Goal: Task Accomplishment & Management: Manage account settings

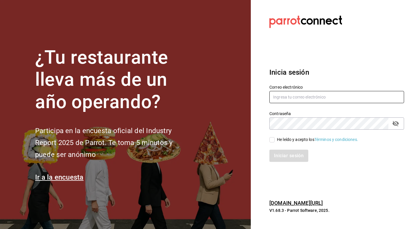
click at [293, 94] on input "text" at bounding box center [336, 97] width 135 height 12
type input "andreagarzaruiz91@gmail.com"
click at [270, 139] on input "He leído y acepto los Términos y condiciones." at bounding box center [271, 139] width 5 height 5
checkbox input "true"
click at [281, 153] on button "Iniciar sesión" at bounding box center [288, 155] width 39 height 12
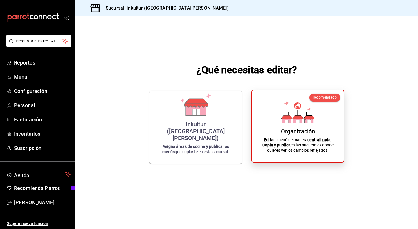
click at [289, 142] on strong "Copia y publica" at bounding box center [276, 144] width 28 height 5
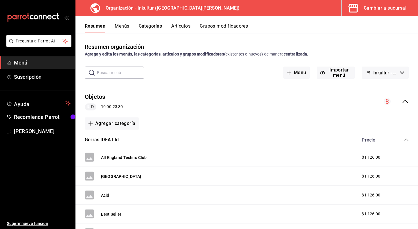
click at [24, 61] on span "Menú" at bounding box center [42, 63] width 57 height 8
click at [152, 28] on button "Categorías" at bounding box center [150, 28] width 23 height 10
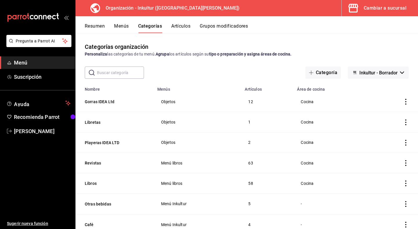
click at [182, 23] on button "Artículos" at bounding box center [180, 28] width 19 height 10
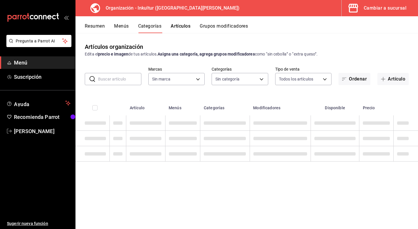
type input "bcd86233-8dbb-45bb-8bd9-5ddbdd1e51c4"
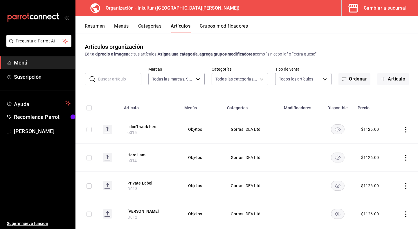
type input "e1cb3b1f-dbbd-4224-9fc5-19808936d2e2,54aa530d-7ed8-4edb-8296-0df57e6cf6b2,c328b…"
click at [225, 23] on button "Grupos modificadores" at bounding box center [224, 28] width 48 height 10
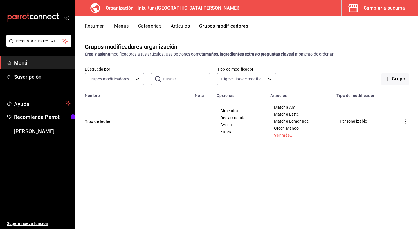
click at [91, 25] on button "Resumen" at bounding box center [95, 28] width 20 height 10
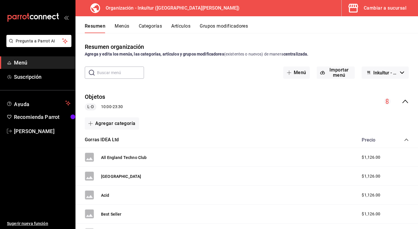
click at [43, 16] on icon "mailbox folders" at bounding box center [44, 17] width 3 height 4
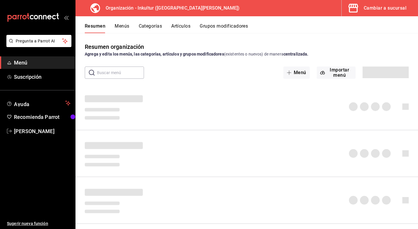
click at [391, 8] on div "Cambiar a sucursal" at bounding box center [384, 8] width 43 height 8
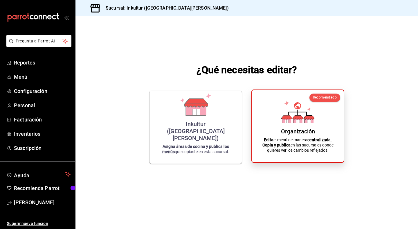
click at [284, 116] on icon at bounding box center [286, 117] width 10 height 4
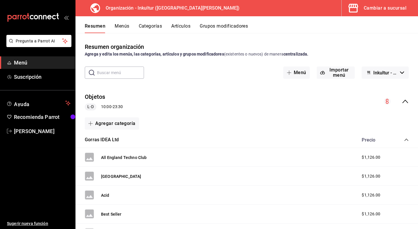
click at [123, 27] on button "Menús" at bounding box center [122, 28] width 15 height 10
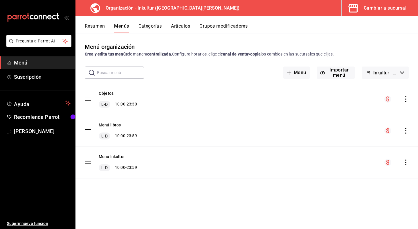
click at [152, 27] on button "Categorías" at bounding box center [149, 28] width 23 height 10
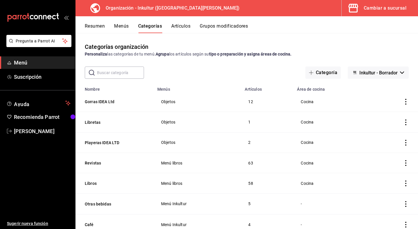
click at [186, 29] on button "Artículos" at bounding box center [180, 28] width 19 height 10
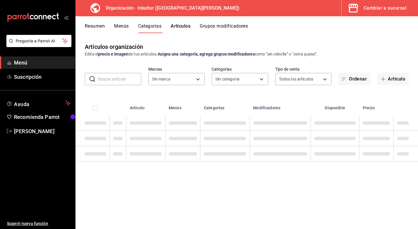
type input "bcd86233-8dbb-45bb-8bd9-5ddbdd1e51c4"
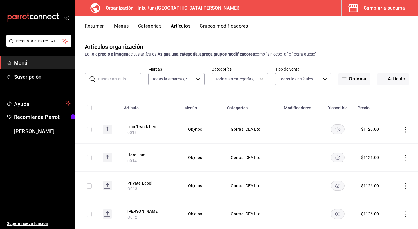
type input "e1cb3b1f-dbbd-4224-9fc5-19808936d2e2,54aa530d-7ed8-4edb-8296-0df57e6cf6b2,c328b…"
click at [94, 25] on button "Resumen" at bounding box center [95, 28] width 20 height 10
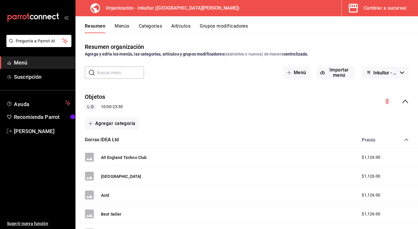
click at [46, 16] on icon "mailbox folders" at bounding box center [44, 17] width 3 height 4
click at [405, 101] on icon "collapse-menu-row" at bounding box center [404, 101] width 7 height 7
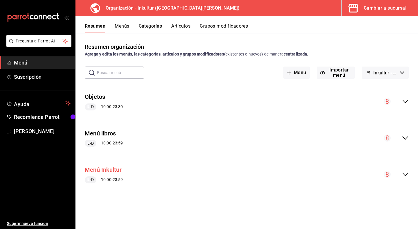
click at [117, 167] on button "Menú Inkultur" at bounding box center [103, 169] width 37 height 8
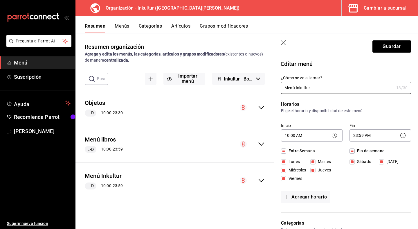
click at [285, 43] on icon "button" at bounding box center [284, 43] width 6 height 6
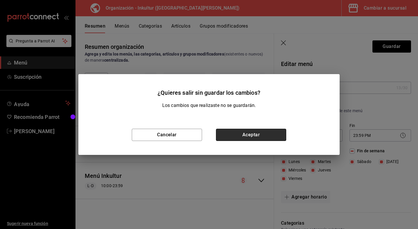
click at [227, 133] on button "Aceptar" at bounding box center [251, 134] width 70 height 12
checkbox input "false"
type input "1756312990357"
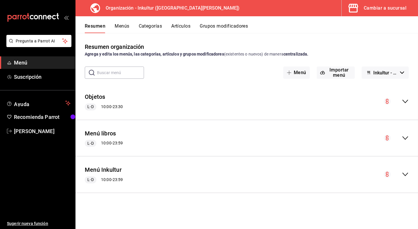
checkbox input "false"
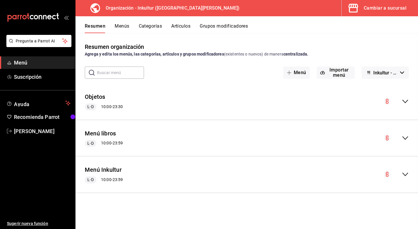
checkbox input "false"
click at [30, 20] on icon "mailbox folders" at bounding box center [33, 17] width 52 height 9
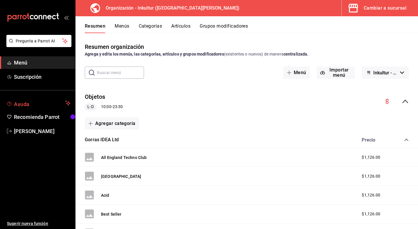
click at [30, 99] on span "Ayuda" at bounding box center [38, 102] width 49 height 7
click at [379, 7] on div "Cambiar a sucursal" at bounding box center [384, 8] width 43 height 8
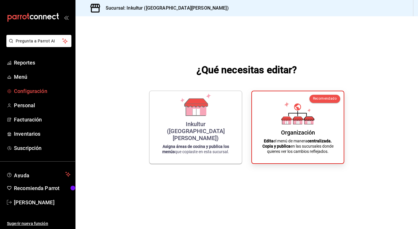
click at [34, 90] on span "Configuración" at bounding box center [42, 91] width 57 height 8
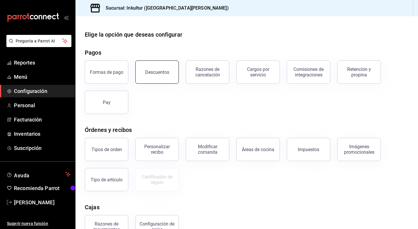
click at [164, 73] on div "Descuentos" at bounding box center [157, 72] width 24 height 6
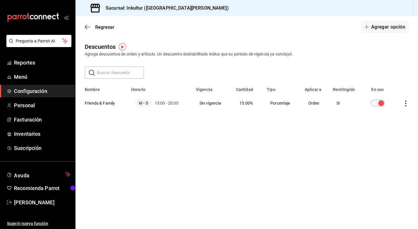
click at [403, 103] on icon "actions" at bounding box center [406, 103] width 6 height 6
click at [325, 149] on div at bounding box center [209, 114] width 418 height 229
click at [389, 25] on button "Agregar opción" at bounding box center [384, 27] width 48 height 12
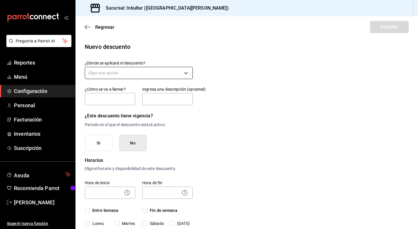
click at [142, 74] on body "Pregunta a Parrot AI Reportes Menú Configuración Personal Facturación Inventari…" at bounding box center [209, 114] width 418 height 229
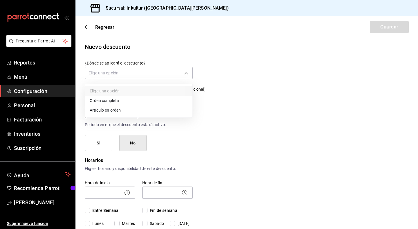
click at [122, 101] on li "Orden completa" at bounding box center [138, 101] width 107 height 10
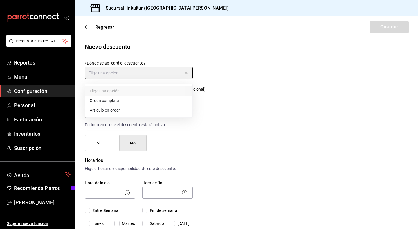
type input "ORDER"
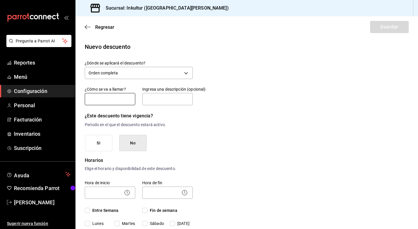
click at [110, 99] on input "text" at bounding box center [110, 99] width 50 height 12
type input "A"
type input "Libro o Revista Dañada"
click at [166, 96] on input "text" at bounding box center [167, 99] width 50 height 12
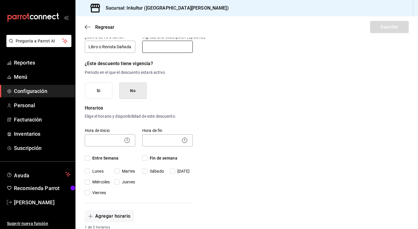
scroll to position [60, 0]
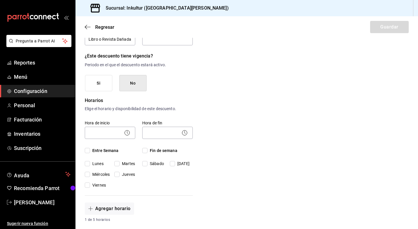
click at [128, 132] on icon at bounding box center [127, 132] width 7 height 7
click at [124, 133] on icon at bounding box center [127, 132] width 7 height 7
click at [129, 133] on icon at bounding box center [127, 132] width 7 height 7
click at [88, 151] on input "Entre Semana" at bounding box center [87, 150] width 5 height 5
checkbox input "true"
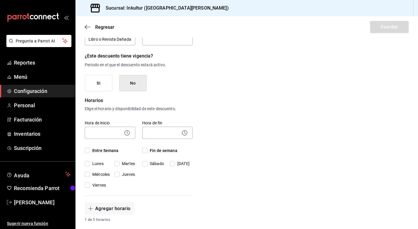
checkbox input "true"
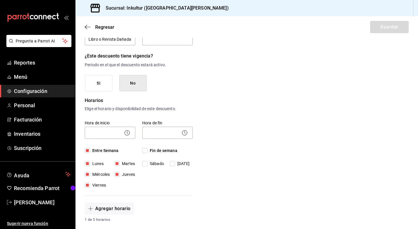
click at [144, 148] on input "Fin de semana" at bounding box center [144, 150] width 5 height 5
checkbox input "true"
click at [156, 43] on input "text" at bounding box center [167, 39] width 50 height 12
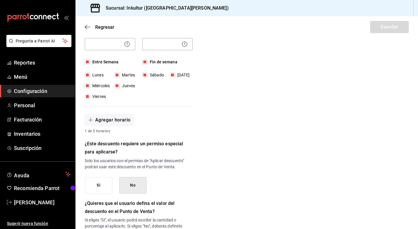
scroll to position [153, 0]
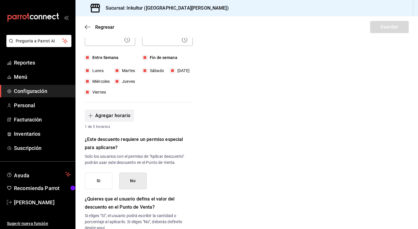
type input "solo si se solicita"
click at [115, 114] on button "Agregar horario" at bounding box center [109, 115] width 49 height 12
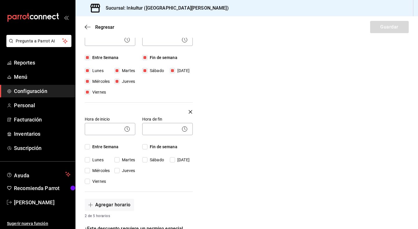
click at [128, 127] on icon at bounding box center [127, 128] width 7 height 7
click at [125, 129] on icon at bounding box center [127, 128] width 7 height 7
click at [88, 147] on input "Entre Semana" at bounding box center [87, 146] width 5 height 5
checkbox input "true"
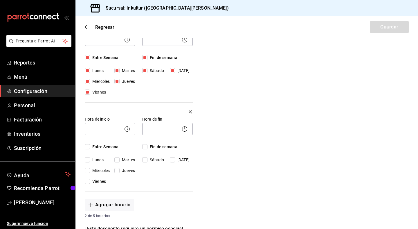
checkbox input "true"
click at [144, 149] on input "Fin de semana" at bounding box center [144, 146] width 5 height 5
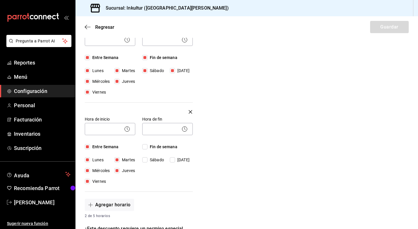
checkbox input "true"
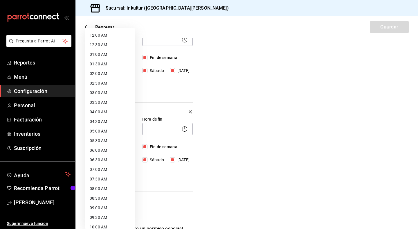
click at [110, 130] on body "Pregunta a Parrot AI Reportes Menú Configuración Personal Facturación Inventari…" at bounding box center [209, 114] width 418 height 229
click at [104, 207] on li "09:00 AM" at bounding box center [110, 208] width 50 height 10
type input "09:00"
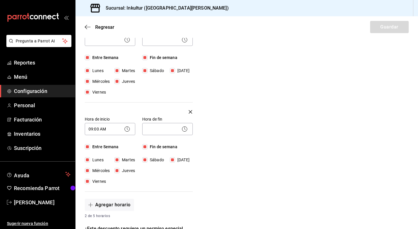
click at [187, 131] on icon at bounding box center [184, 128] width 7 height 7
click at [185, 130] on icon at bounding box center [184, 128] width 7 height 7
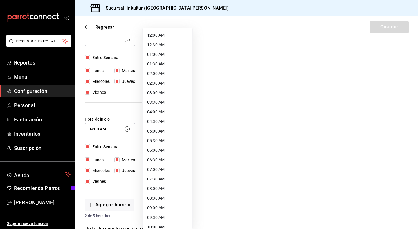
click at [158, 128] on body "Pregunta a Parrot AI Reportes Menú Configuración Personal Facturación Inventari…" at bounding box center [209, 114] width 418 height 229
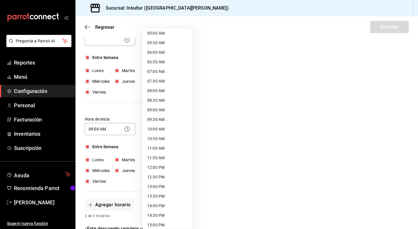
scroll to position [273, 0]
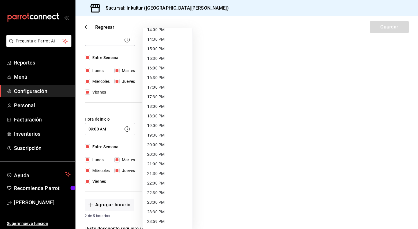
click at [156, 222] on li "23:59 PM" at bounding box center [167, 221] width 50 height 10
type input "23:59"
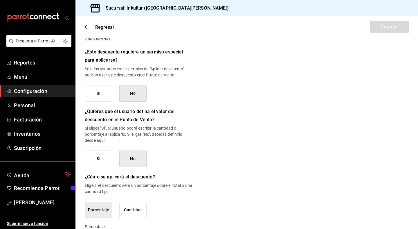
scroll to position [352, 0]
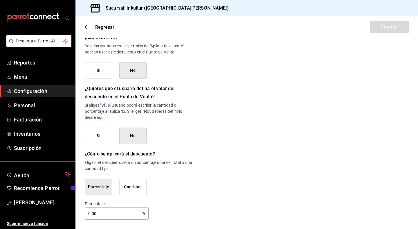
click at [112, 211] on input "0.00" at bounding box center [112, 213] width 55 height 12
type input "10"
click at [135, 133] on button "No" at bounding box center [132, 135] width 27 height 17
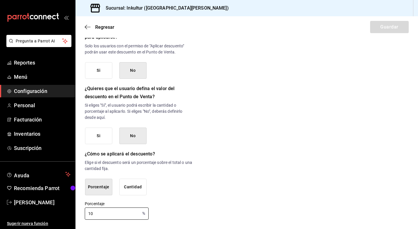
scroll to position [333, 0]
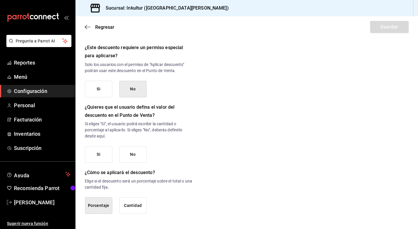
click at [133, 95] on button "No" at bounding box center [132, 89] width 27 height 17
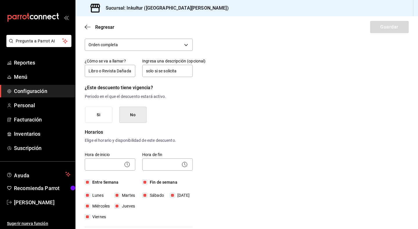
scroll to position [29, 0]
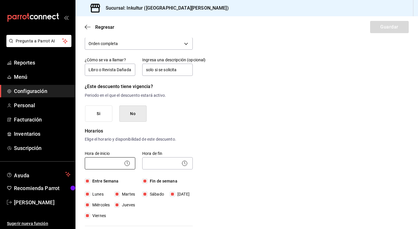
click at [123, 163] on body "Pregunta a Parrot AI Reportes Menú Configuración Personal Facturación Inventari…" at bounding box center [209, 114] width 418 height 229
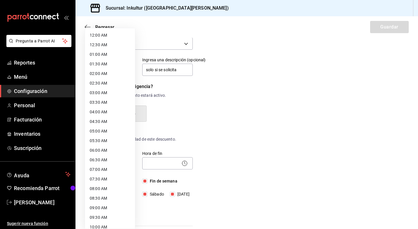
click at [111, 205] on li "09:00 AM" at bounding box center [110, 208] width 50 height 10
type input "09:00"
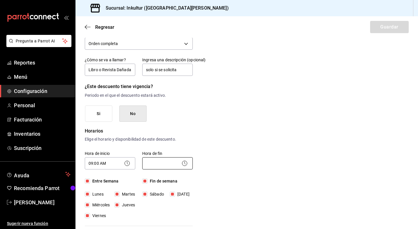
click at [159, 159] on body "Pregunta a Parrot AI Reportes Menú Configuración Personal Facturación Inventari…" at bounding box center [209, 114] width 418 height 229
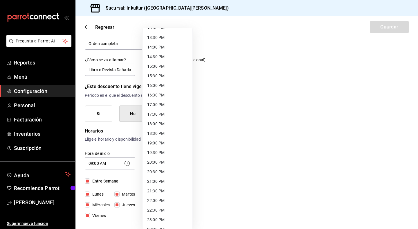
scroll to position [273, 0]
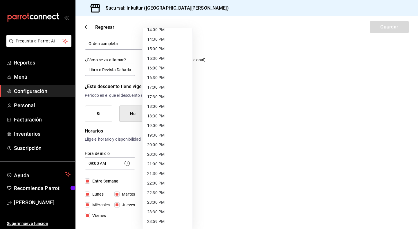
click at [165, 220] on li "23:59 PM" at bounding box center [167, 221] width 50 height 10
type input "23:59"
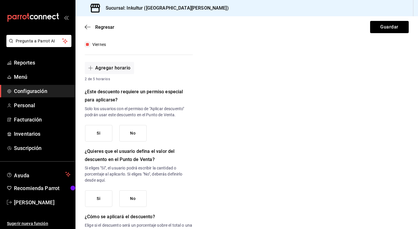
scroll to position [333, 0]
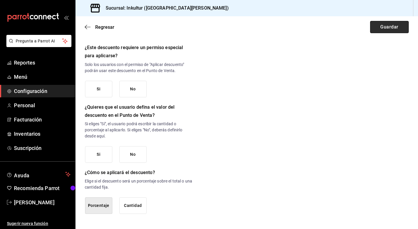
click at [388, 25] on button "Guardar" at bounding box center [389, 27] width 39 height 12
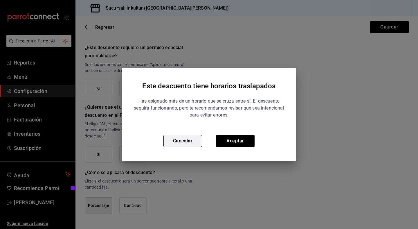
click at [183, 144] on button "Cancelar" at bounding box center [182, 141] width 39 height 12
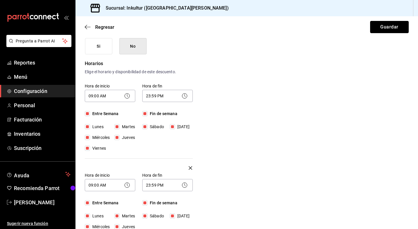
scroll to position [96, 0]
click at [146, 114] on input "Fin de semana" at bounding box center [144, 113] width 5 height 5
checkbox input "false"
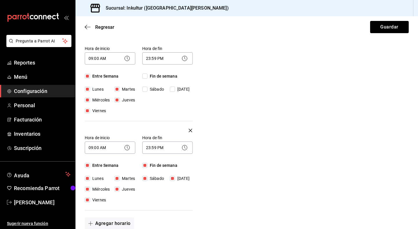
scroll to position [137, 0]
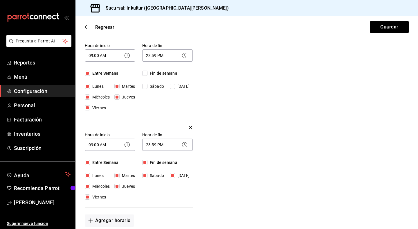
click at [88, 162] on input "Entre Semana" at bounding box center [87, 162] width 5 height 5
checkbox input "false"
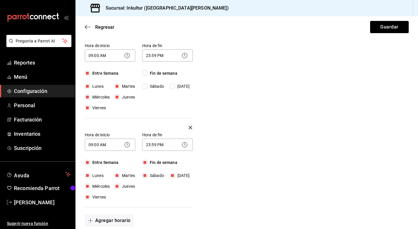
checkbox input "false"
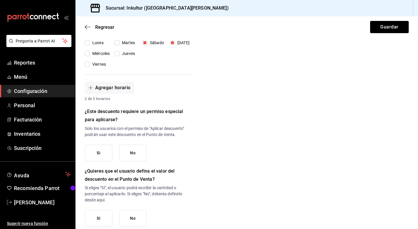
scroll to position [333, 0]
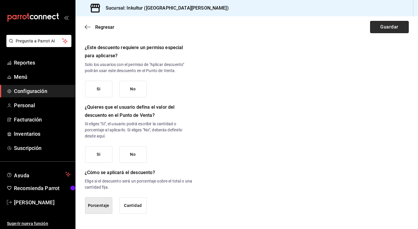
click at [393, 26] on button "Guardar" at bounding box center [389, 27] width 39 height 12
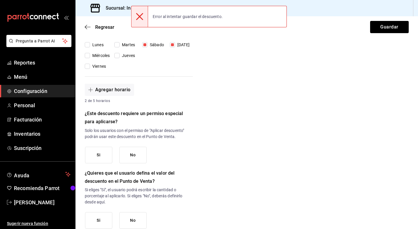
scroll to position [299, 0]
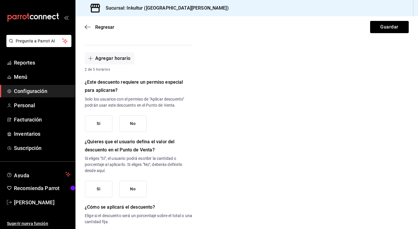
click at [139, 126] on button "No" at bounding box center [132, 123] width 27 height 17
click at [137, 182] on button "No" at bounding box center [132, 188] width 27 height 17
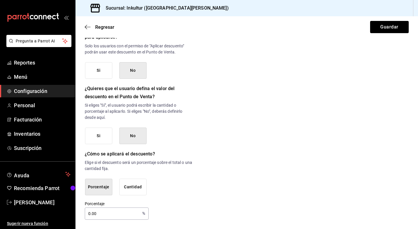
click at [116, 212] on input "0.00" at bounding box center [112, 213] width 55 height 12
type input "10"
click at [386, 26] on button "Guardar" at bounding box center [389, 27] width 39 height 12
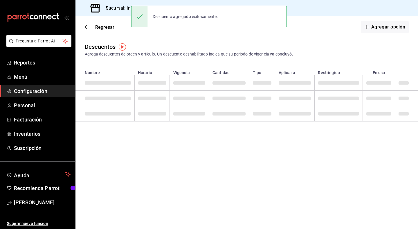
click at [331, 73] on th "Restringido" at bounding box center [338, 70] width 48 height 9
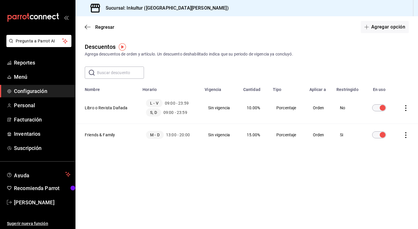
click at [405, 135] on icon "actions" at bounding box center [405, 135] width 1 height 6
click at [247, 161] on div at bounding box center [209, 114] width 418 height 229
click at [403, 135] on icon "actions" at bounding box center [406, 135] width 6 height 6
click at [347, 180] on div at bounding box center [209, 114] width 418 height 229
click at [339, 177] on main "Regresar Agregar opción Descuentos Agrega descuentos de orden y artículo. Un de…" at bounding box center [246, 122] width 342 height 212
